Goal: Navigation & Orientation: Find specific page/section

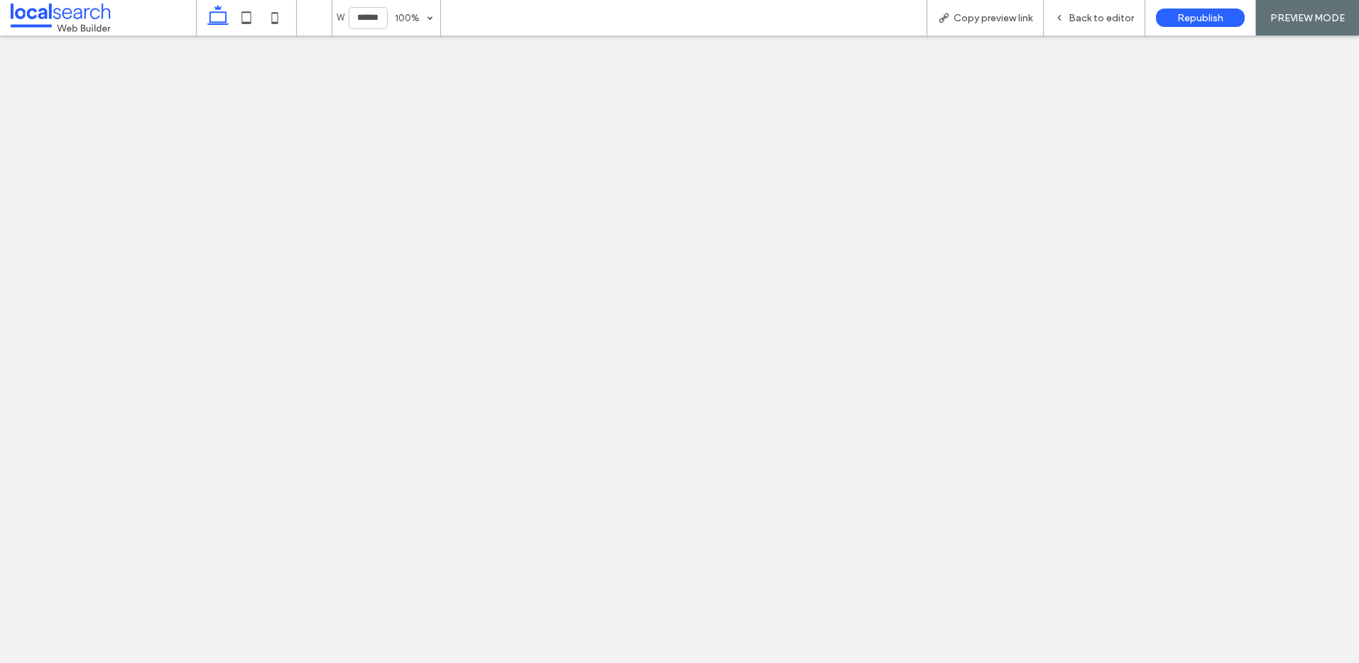
click at [969, 18] on span "Copy preview link" at bounding box center [992, 18] width 79 height 12
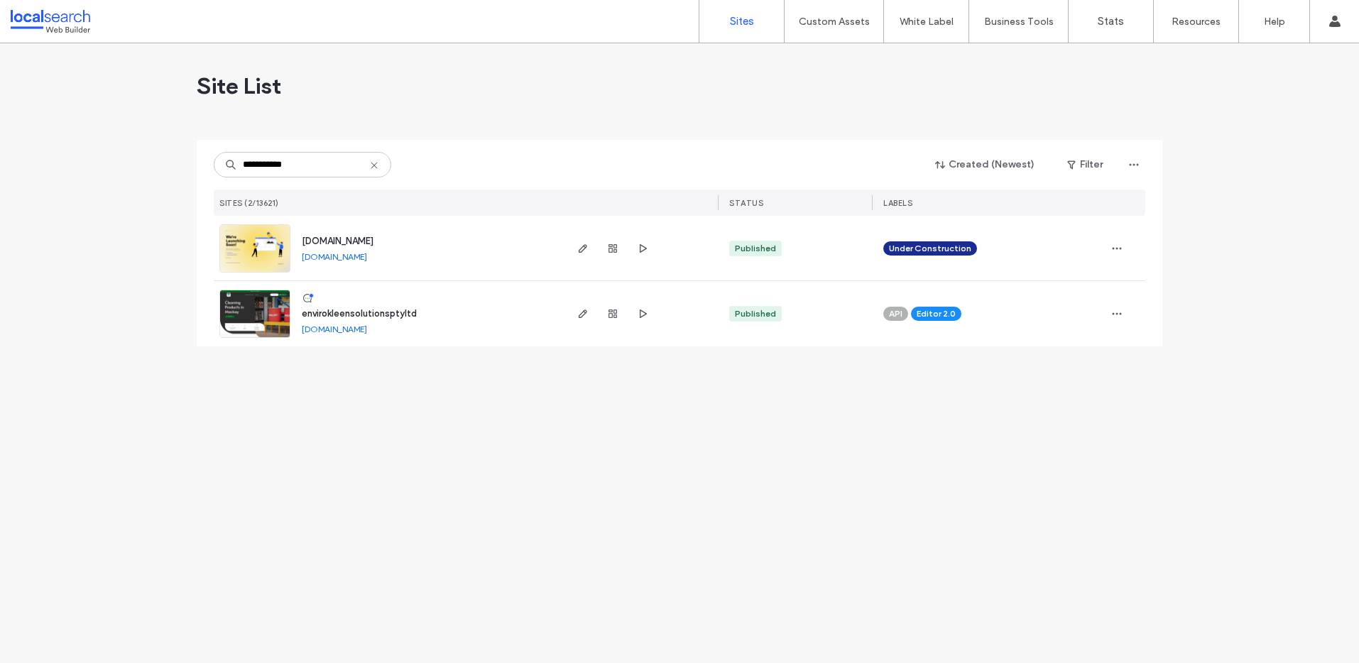
type input "**********"
click at [307, 314] on span "envirokleensolutionsptyltd" at bounding box center [359, 313] width 115 height 11
